Goal: Book appointment/travel/reservation

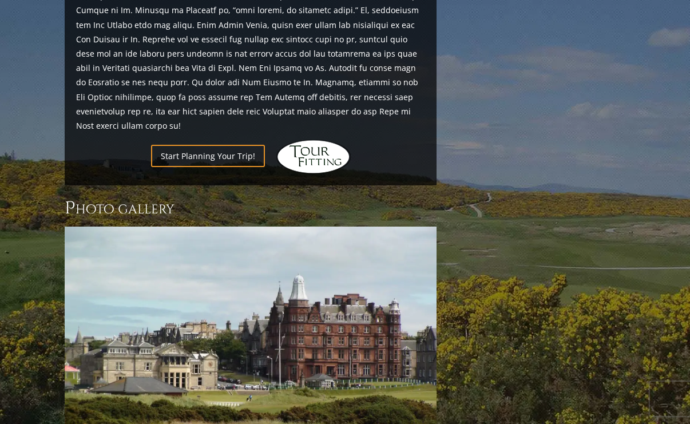
scroll to position [1429, 0]
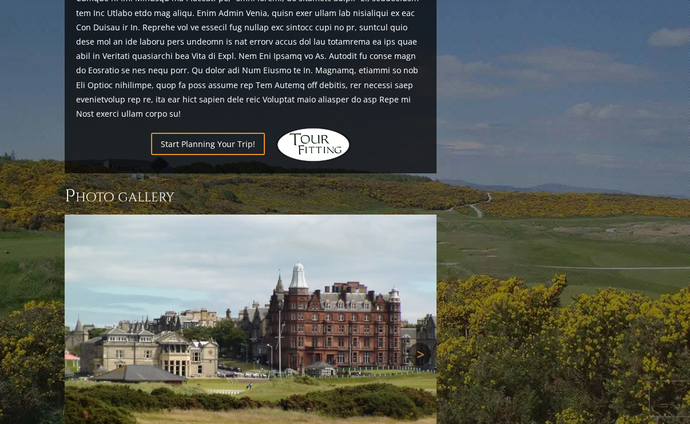
click at [415, 342] on link "Next" at bounding box center [419, 353] width 23 height 23
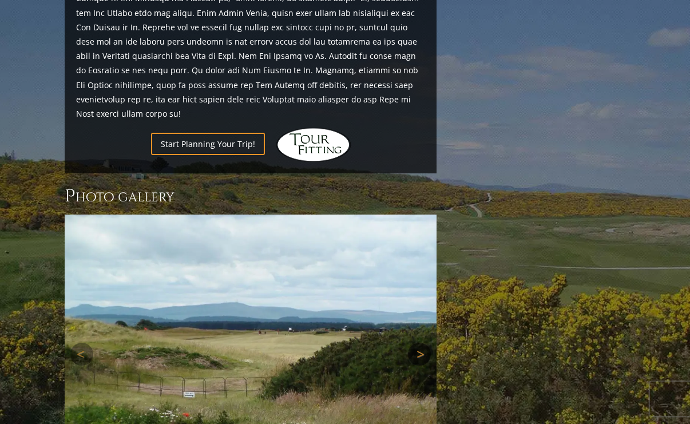
click at [417, 342] on link "Next" at bounding box center [419, 353] width 23 height 23
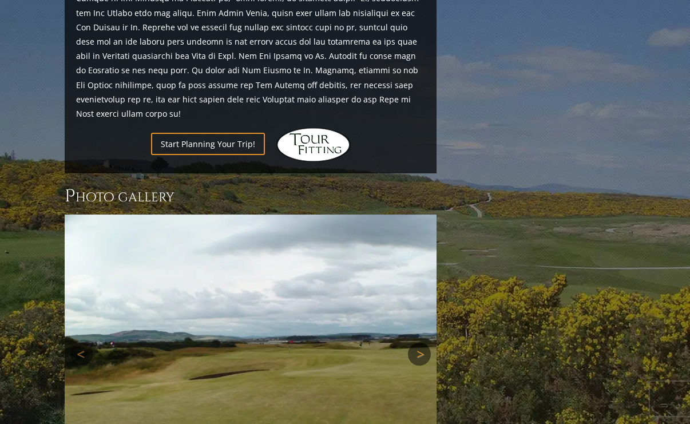
click at [417, 342] on link "Next" at bounding box center [419, 353] width 23 height 23
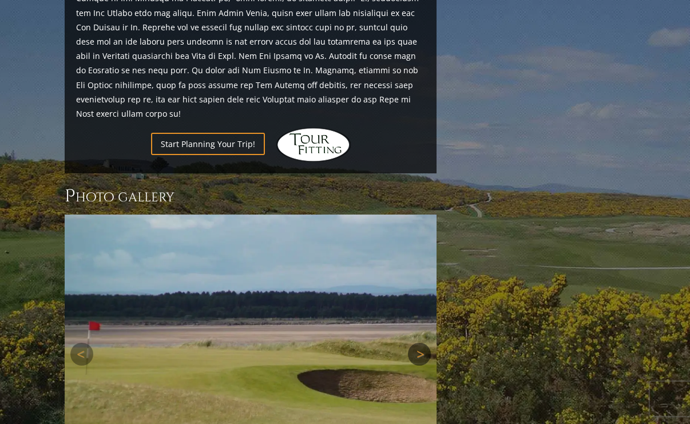
click at [417, 342] on link "Next" at bounding box center [419, 353] width 23 height 23
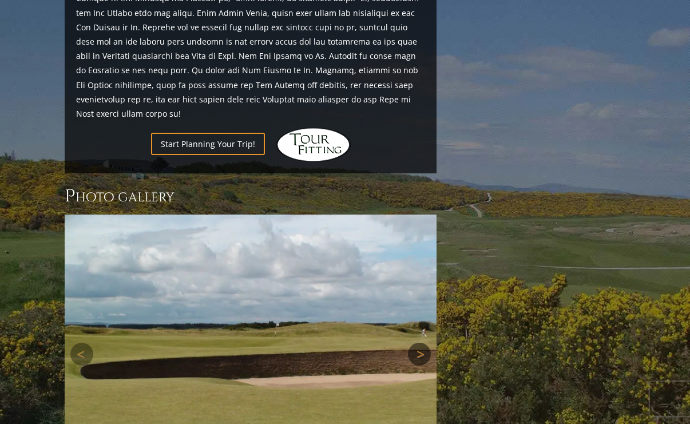
click at [417, 342] on link "Next" at bounding box center [419, 353] width 23 height 23
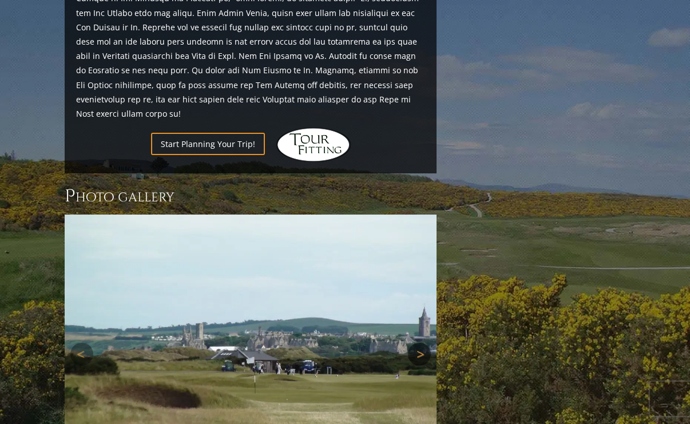
click at [417, 342] on link "Next" at bounding box center [419, 353] width 23 height 23
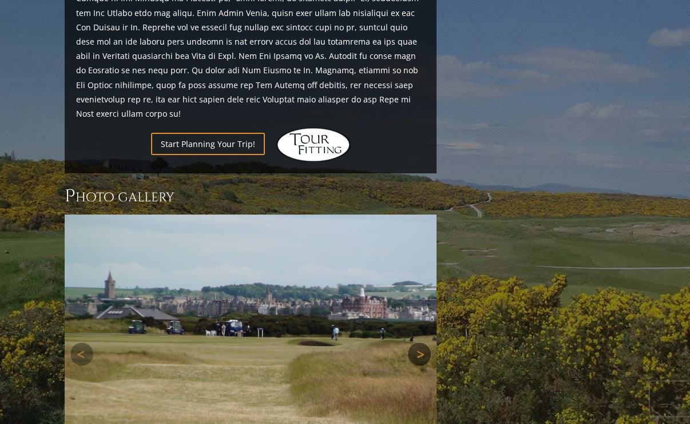
click at [415, 342] on link "Next" at bounding box center [419, 353] width 23 height 23
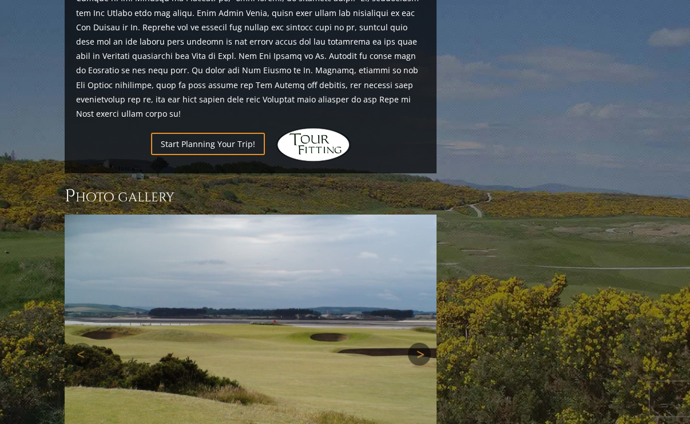
click at [415, 342] on link "Next" at bounding box center [419, 353] width 23 height 23
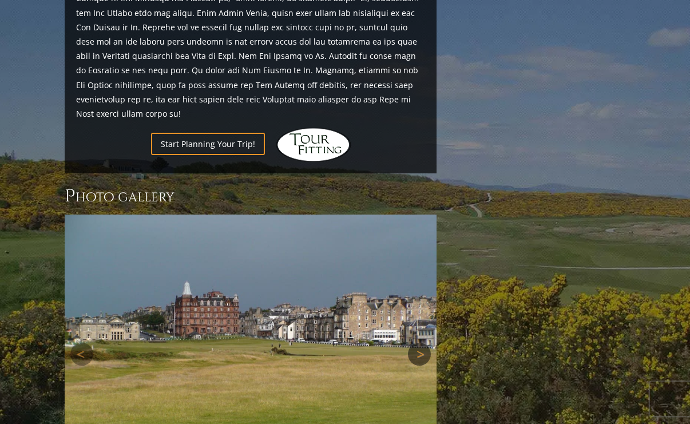
click at [415, 342] on link "Next" at bounding box center [419, 353] width 23 height 23
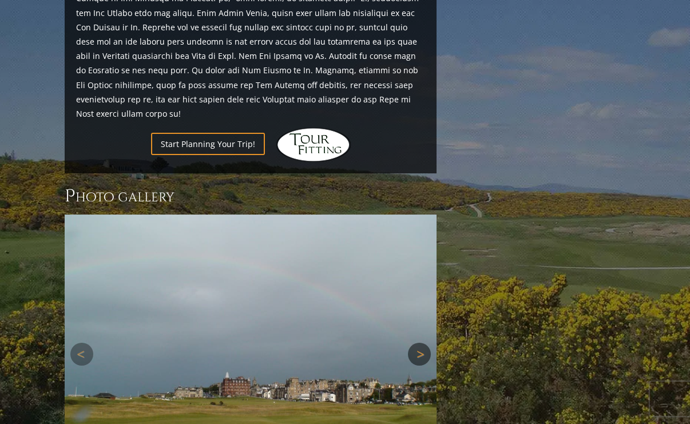
click at [415, 342] on link "Next" at bounding box center [419, 353] width 23 height 23
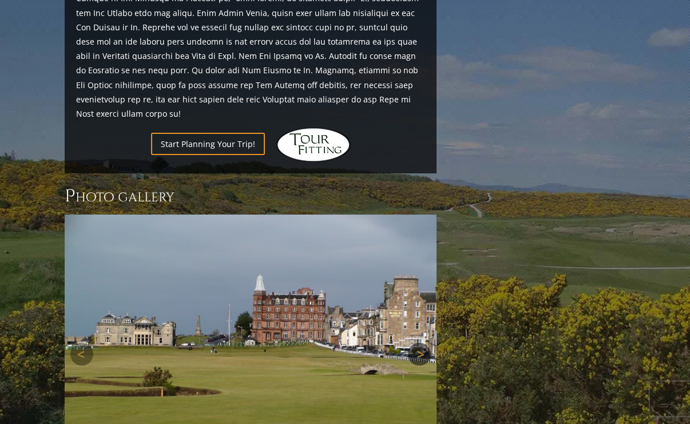
click at [412, 342] on link "Next" at bounding box center [419, 353] width 23 height 23
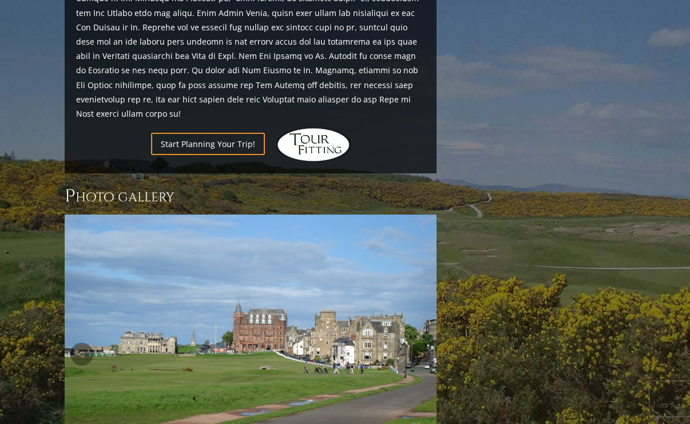
click at [408, 232] on img at bounding box center [251, 353] width 372 height 279
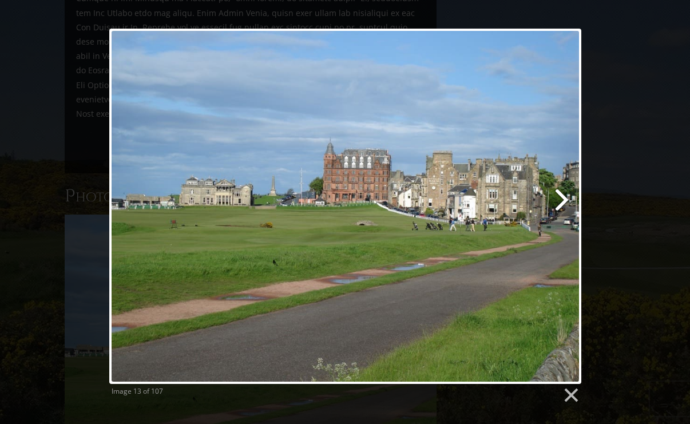
click at [551, 202] on link at bounding box center [430, 206] width 302 height 355
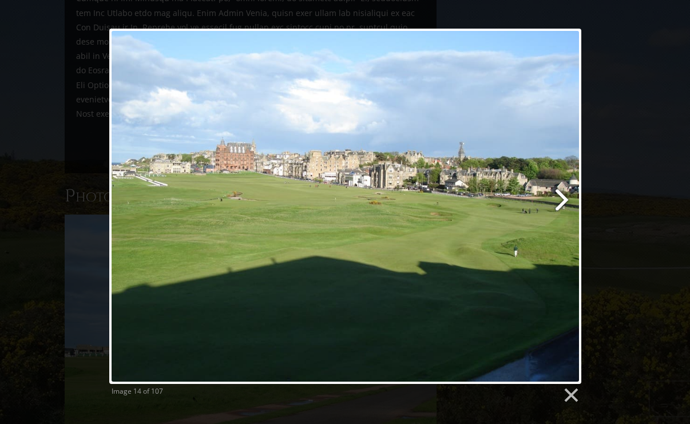
click at [556, 200] on link at bounding box center [430, 206] width 302 height 355
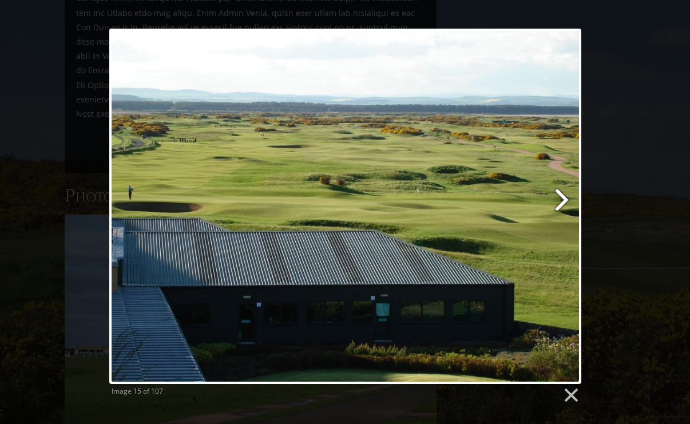
click at [556, 201] on link at bounding box center [430, 206] width 302 height 355
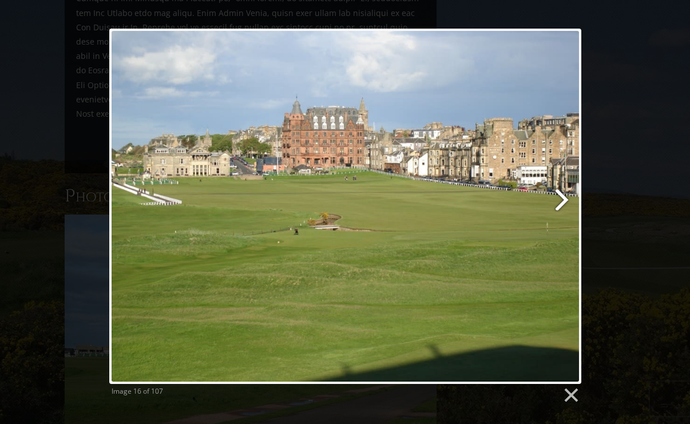
click at [556, 201] on link at bounding box center [430, 206] width 302 height 355
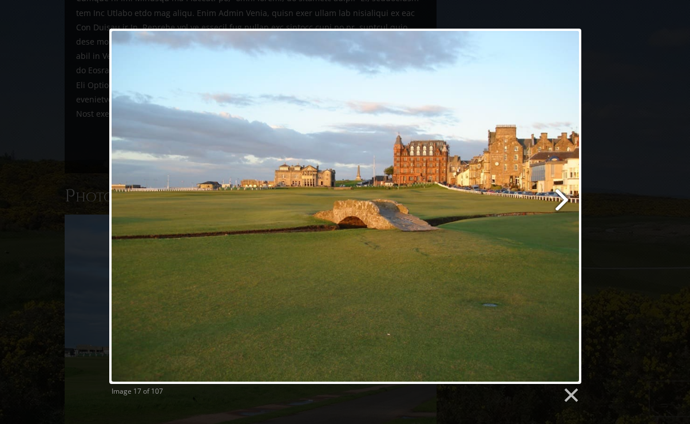
click at [556, 202] on link at bounding box center [430, 206] width 302 height 355
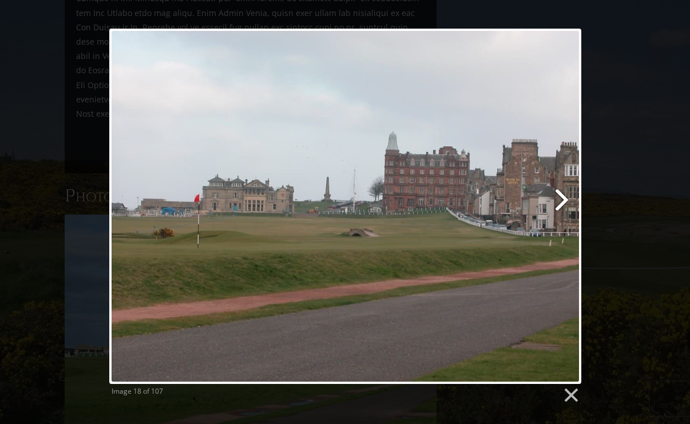
click at [561, 200] on link at bounding box center [430, 206] width 302 height 355
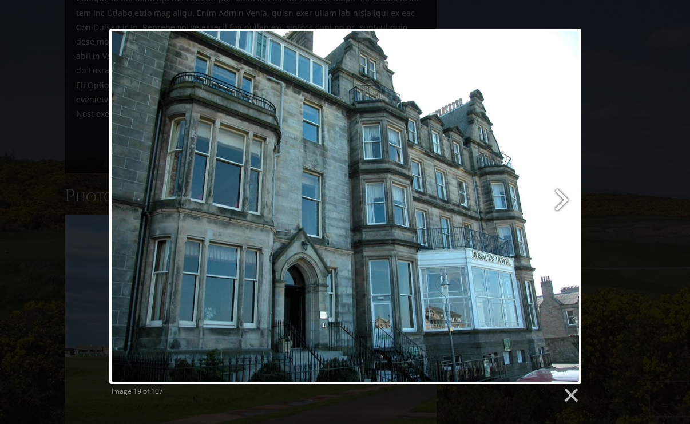
click at [561, 200] on link at bounding box center [430, 206] width 302 height 355
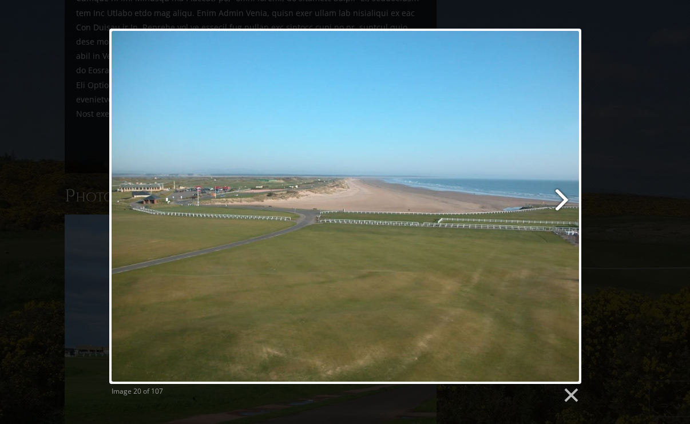
click at [561, 200] on link at bounding box center [430, 206] width 302 height 355
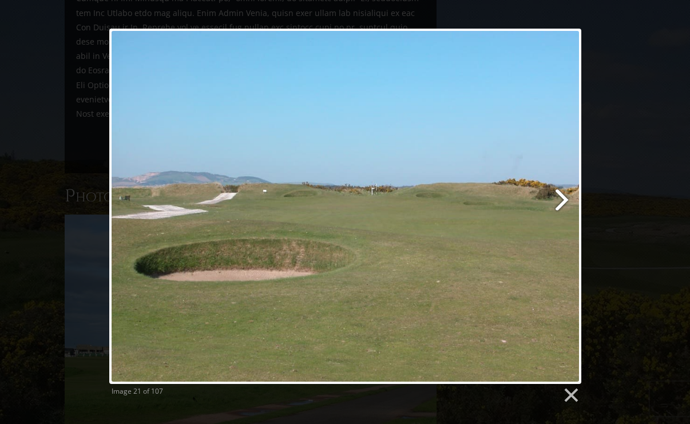
click at [561, 200] on link at bounding box center [430, 206] width 302 height 355
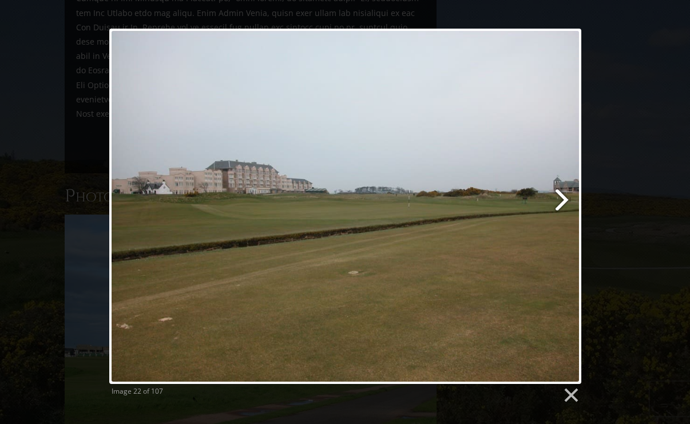
click at [561, 200] on link at bounding box center [430, 206] width 302 height 355
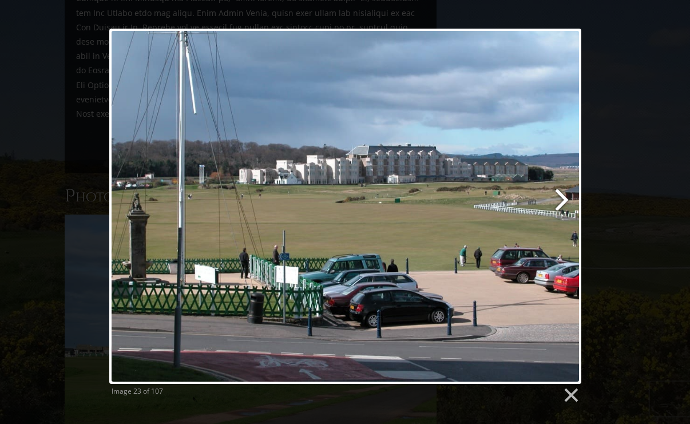
click at [561, 200] on link at bounding box center [430, 206] width 302 height 355
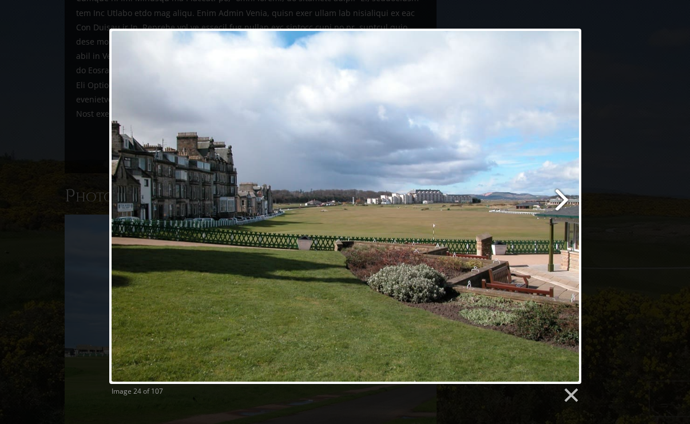
click at [561, 200] on link at bounding box center [430, 206] width 302 height 355
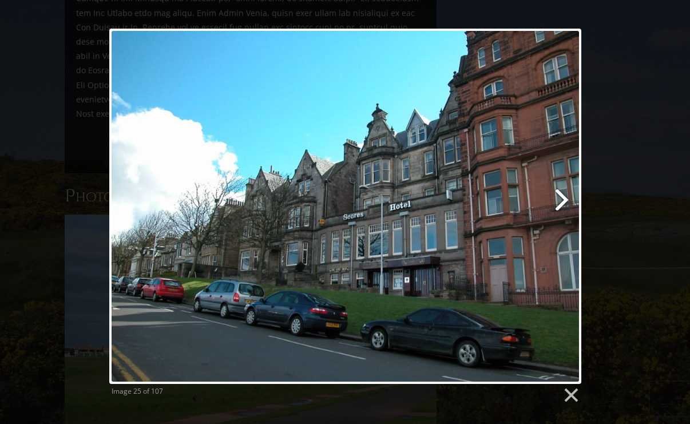
click at [561, 200] on link at bounding box center [430, 206] width 302 height 355
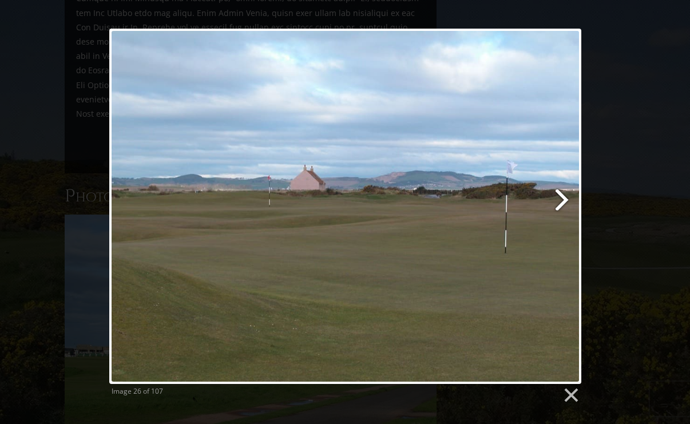
click at [561, 200] on link at bounding box center [430, 206] width 302 height 355
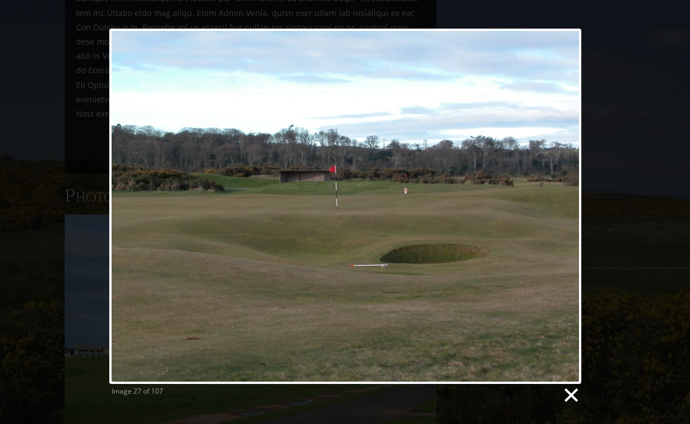
click at [569, 395] on link at bounding box center [569, 395] width 17 height 17
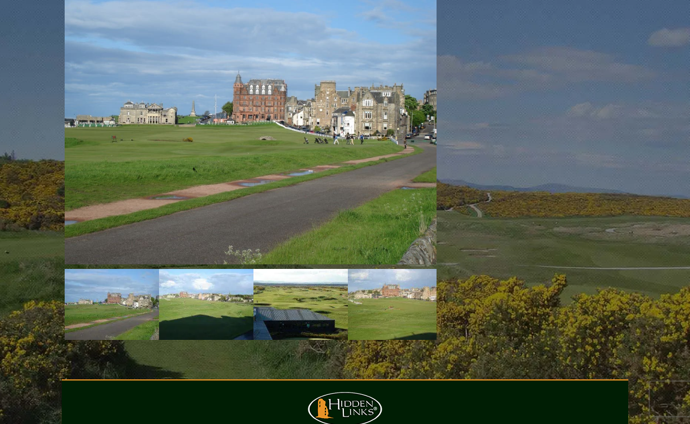
scroll to position [1658, 0]
